Goal: Transaction & Acquisition: Purchase product/service

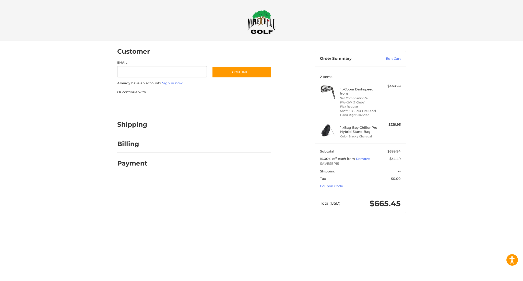
click at [201, 72] on input "Email" at bounding box center [162, 71] width 90 height 11
type input "**********"
click at [236, 73] on button "Continue" at bounding box center [241, 72] width 59 height 12
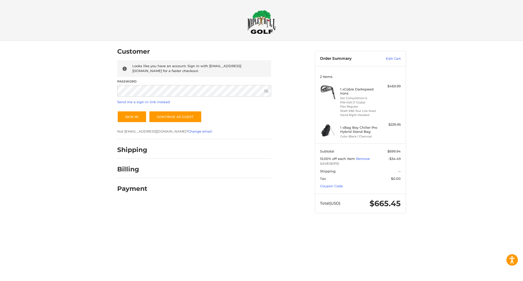
click at [266, 91] on icon at bounding box center [266, 91] width 5 height 4
click at [266, 91] on icon at bounding box center [266, 91] width 5 height 3
click at [133, 115] on button "Sign In" at bounding box center [131, 117] width 29 height 12
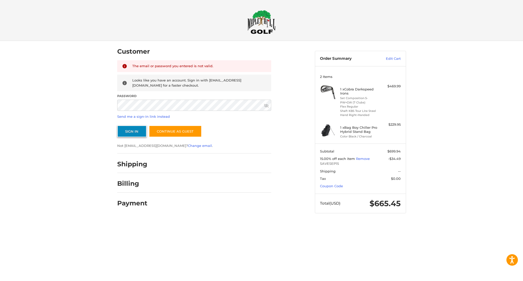
click at [133, 131] on button "Sign In" at bounding box center [131, 131] width 29 height 12
click at [133, 133] on button "Sign In" at bounding box center [131, 131] width 29 height 12
